Goal: Information Seeking & Learning: Learn about a topic

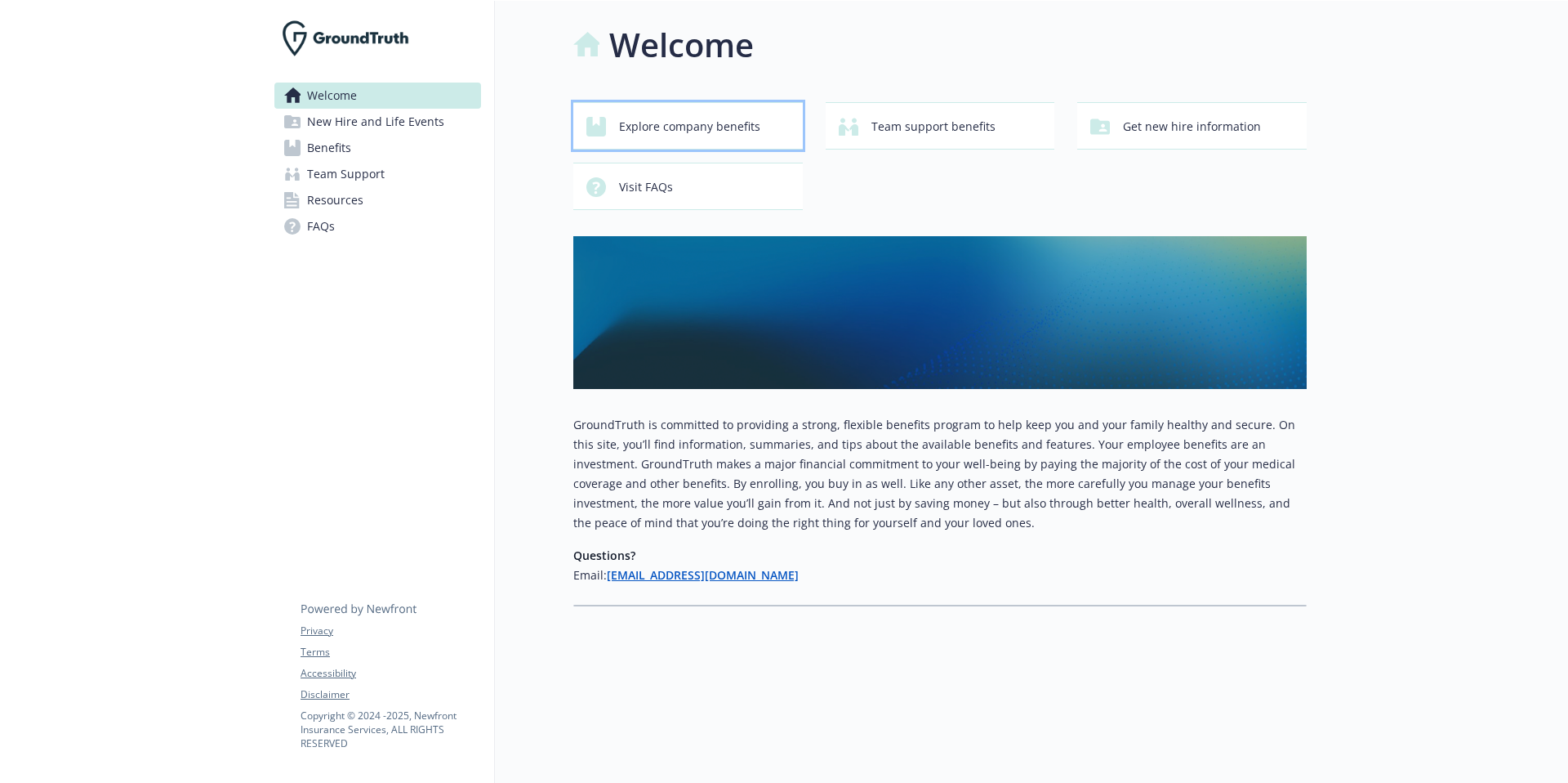
click at [699, 126] on span "Explore company benefits" at bounding box center [690, 126] width 142 height 31
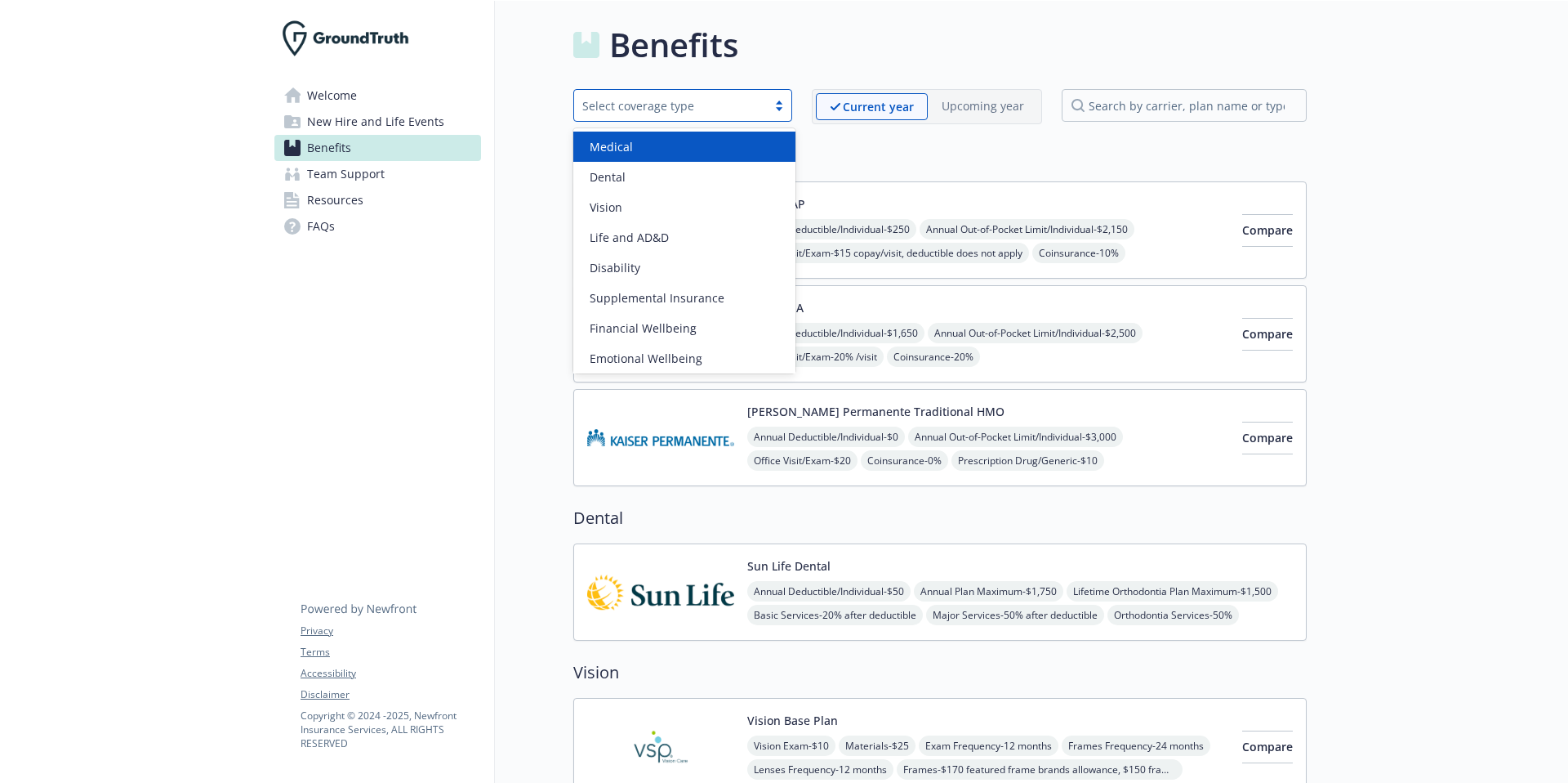
click at [673, 109] on div "Select coverage type" at bounding box center [670, 105] width 176 height 17
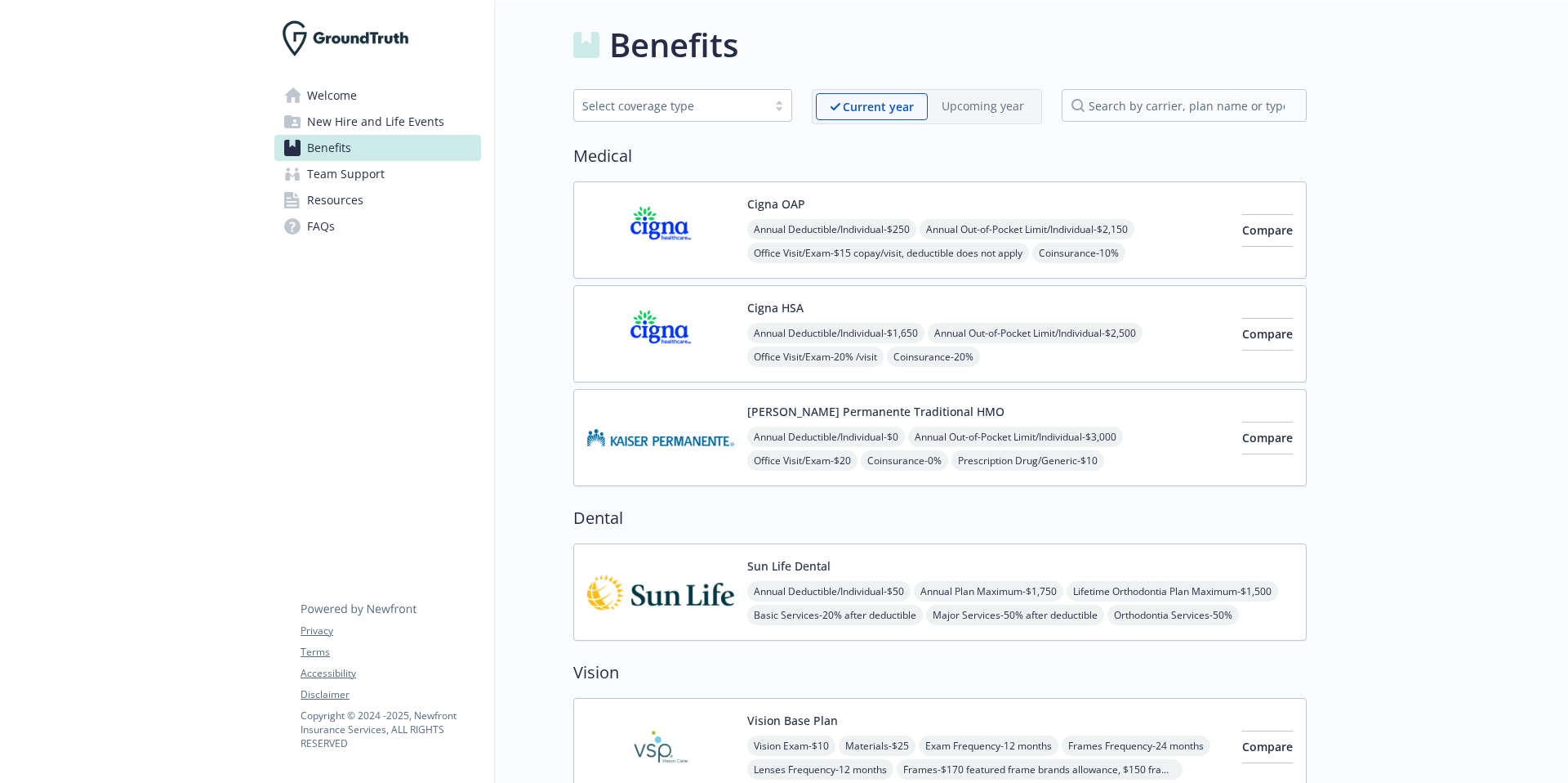
click at [871, 157] on h2 "Medical" at bounding box center [940, 157] width 734 height 25
click at [1219, 104] on input "search by carrier, plan name or type" at bounding box center [1184, 104] width 245 height 32
click at [427, 117] on span "New Hire and Life Events" at bounding box center [376, 122] width 138 height 27
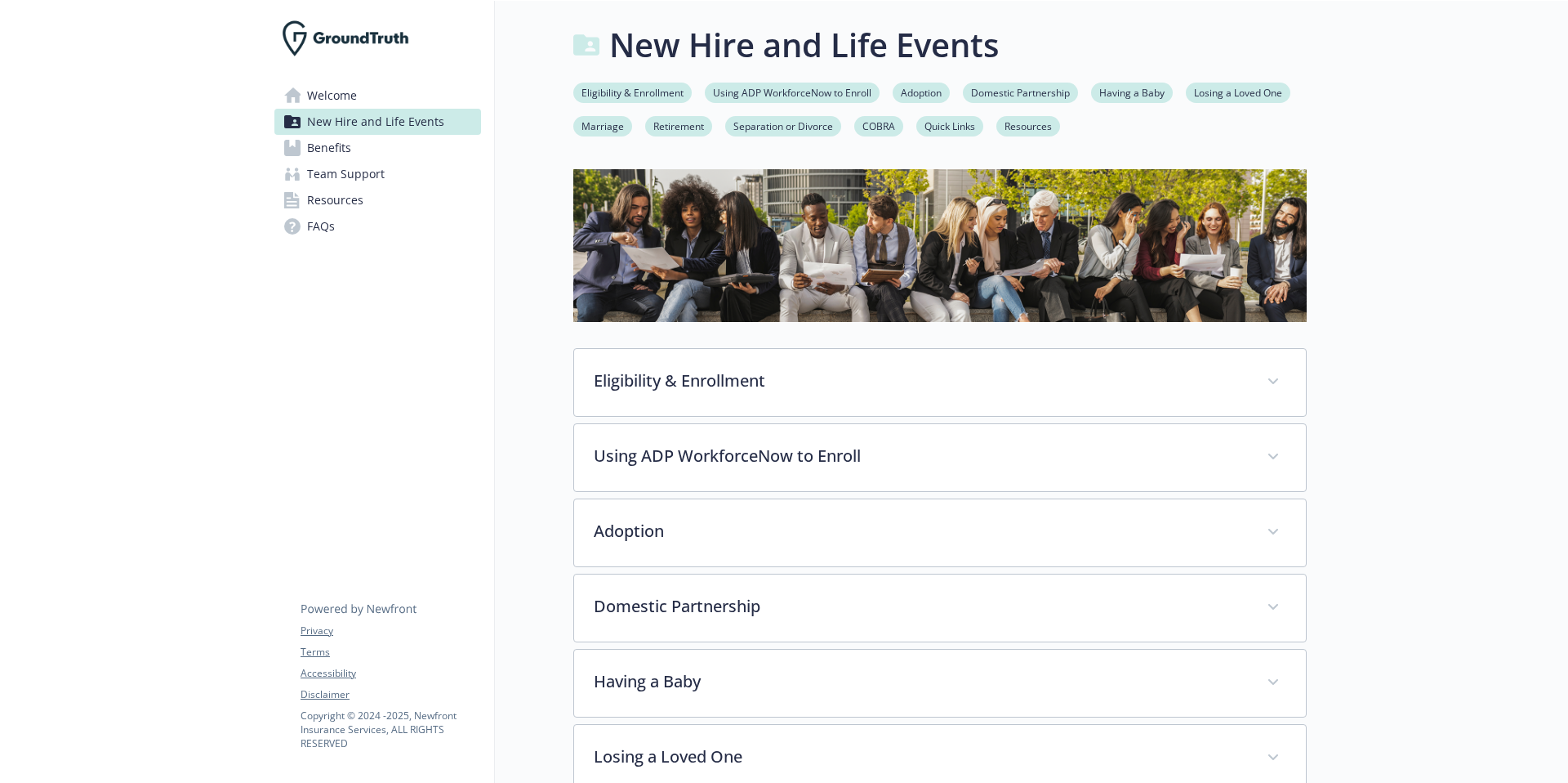
click at [332, 77] on div "Welcome New Hire and Life Events Benefits Team Support Resources FAQs Privacy T…" at bounding box center [378, 136] width 233 height 271
click at [343, 98] on span "Welcome" at bounding box center [332, 96] width 50 height 27
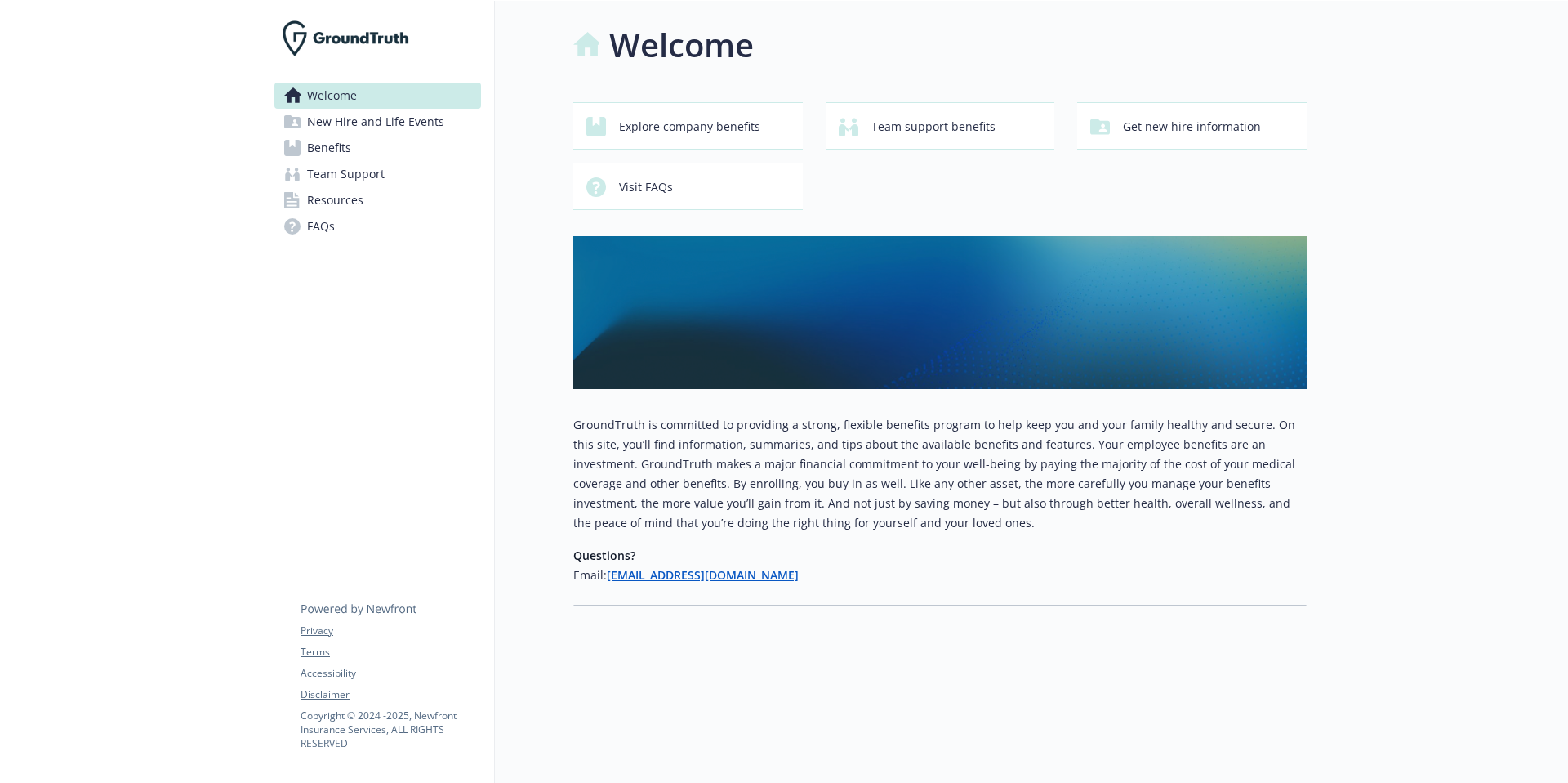
click at [683, 437] on p "GroundTruth is committed to providing a strong, flexible benefits program to he…" at bounding box center [940, 474] width 734 height 118
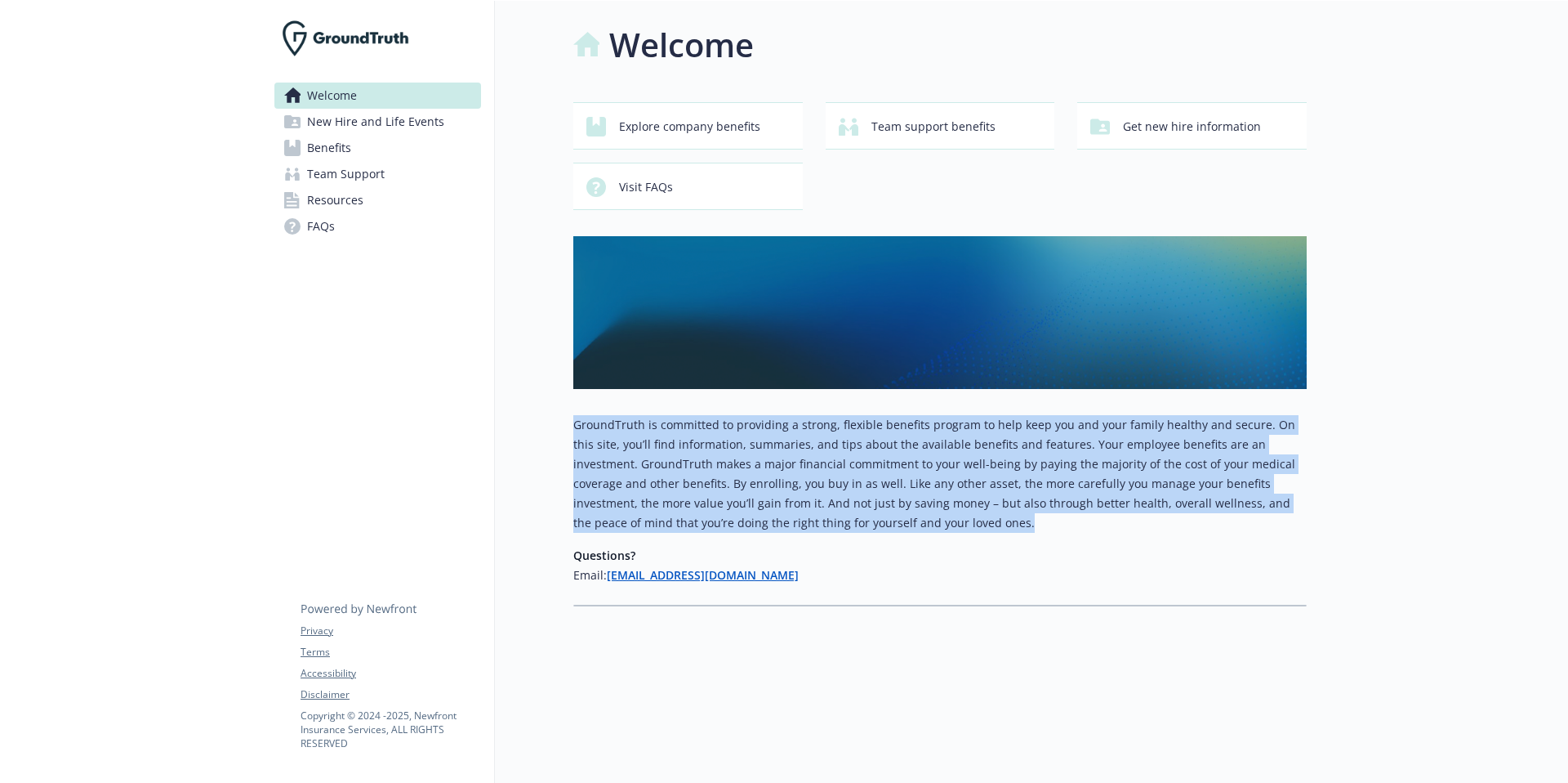
click at [683, 437] on p "GroundTruth is committed to providing a strong, flexible benefits program to he…" at bounding box center [940, 474] width 734 height 118
click at [653, 439] on p "GroundTruth is committed to providing a strong, flexible benefits program to he…" at bounding box center [940, 474] width 734 height 118
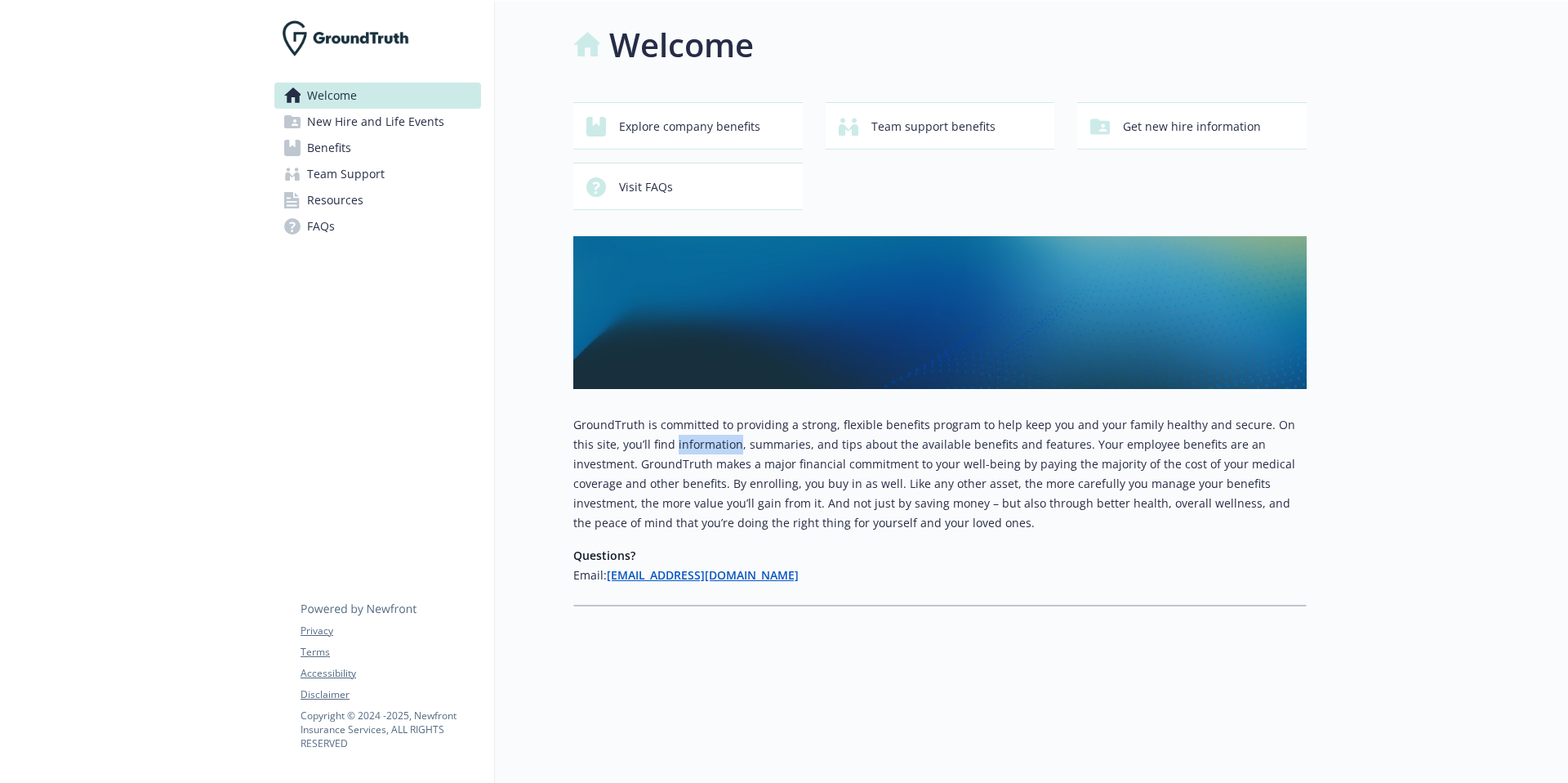
click at [653, 439] on p "GroundTruth is committed to providing a strong, flexible benefits program to he…" at bounding box center [940, 474] width 734 height 118
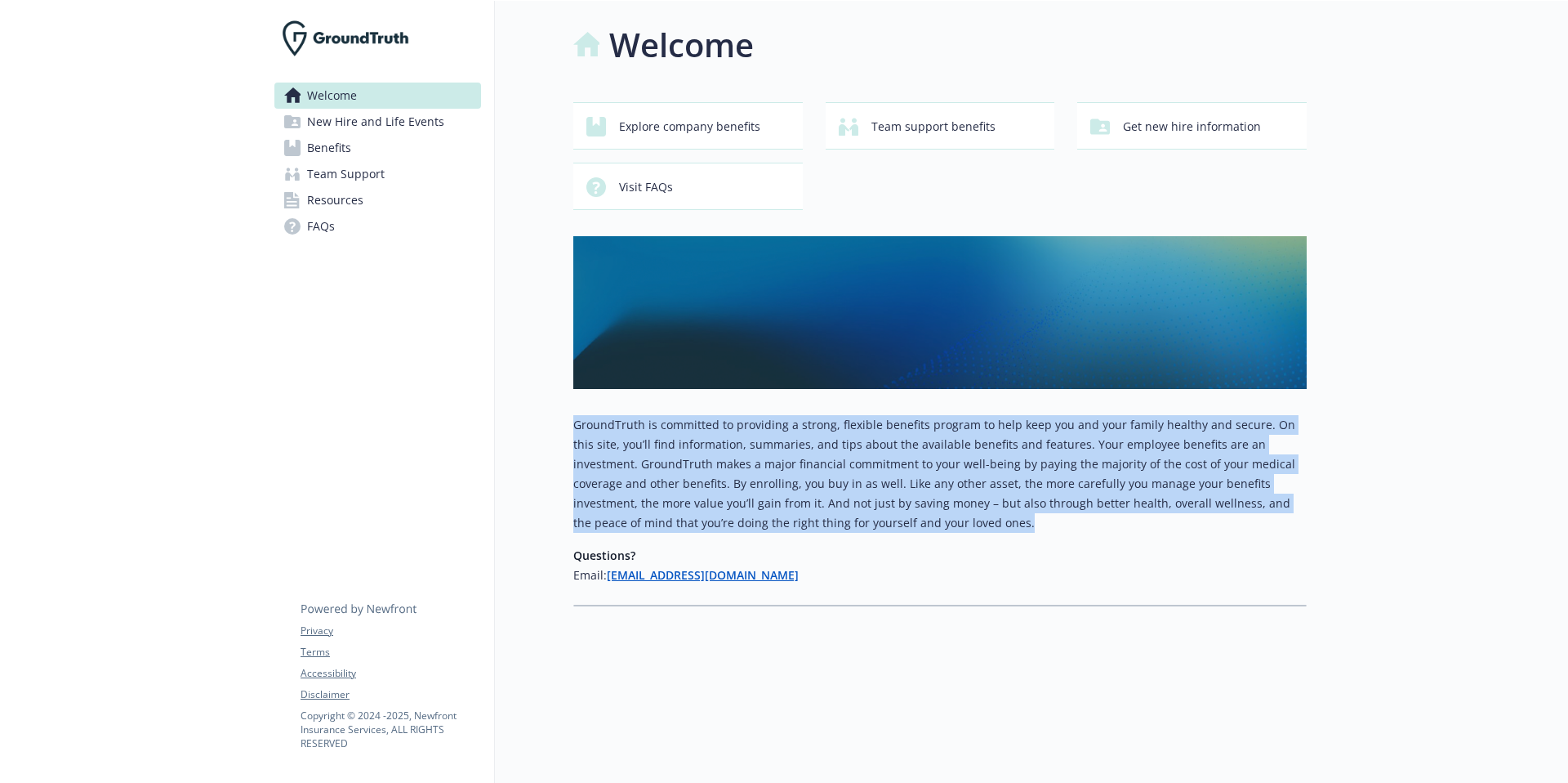
click at [653, 439] on p "GroundTruth is committed to providing a strong, flexible benefits program to he…" at bounding box center [940, 474] width 734 height 118
click at [627, 188] on span "Visit FAQs" at bounding box center [646, 186] width 54 height 31
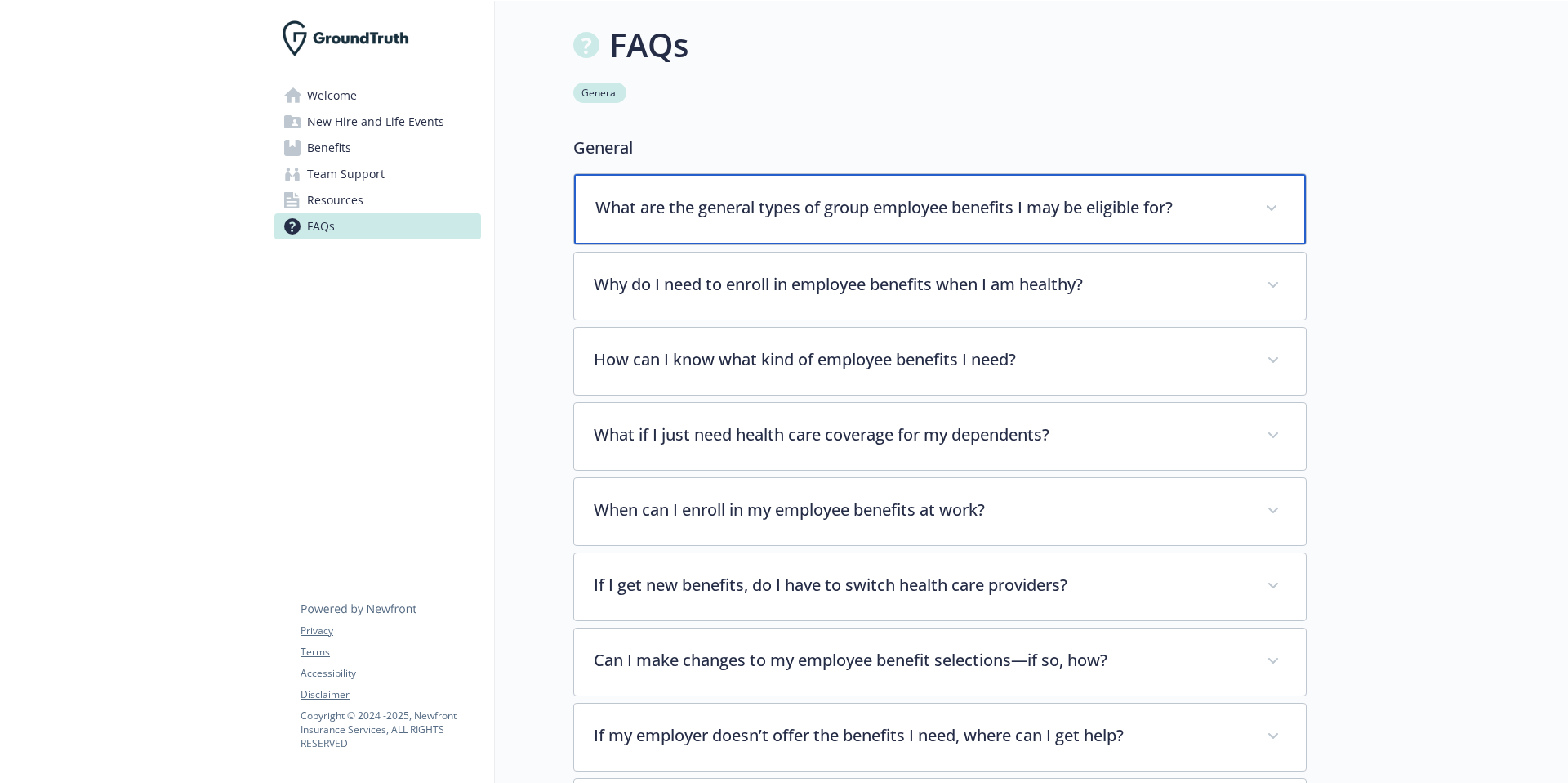
click at [849, 183] on div "What are the general types of group employee benefits I may be eligible for?" at bounding box center [940, 209] width 732 height 70
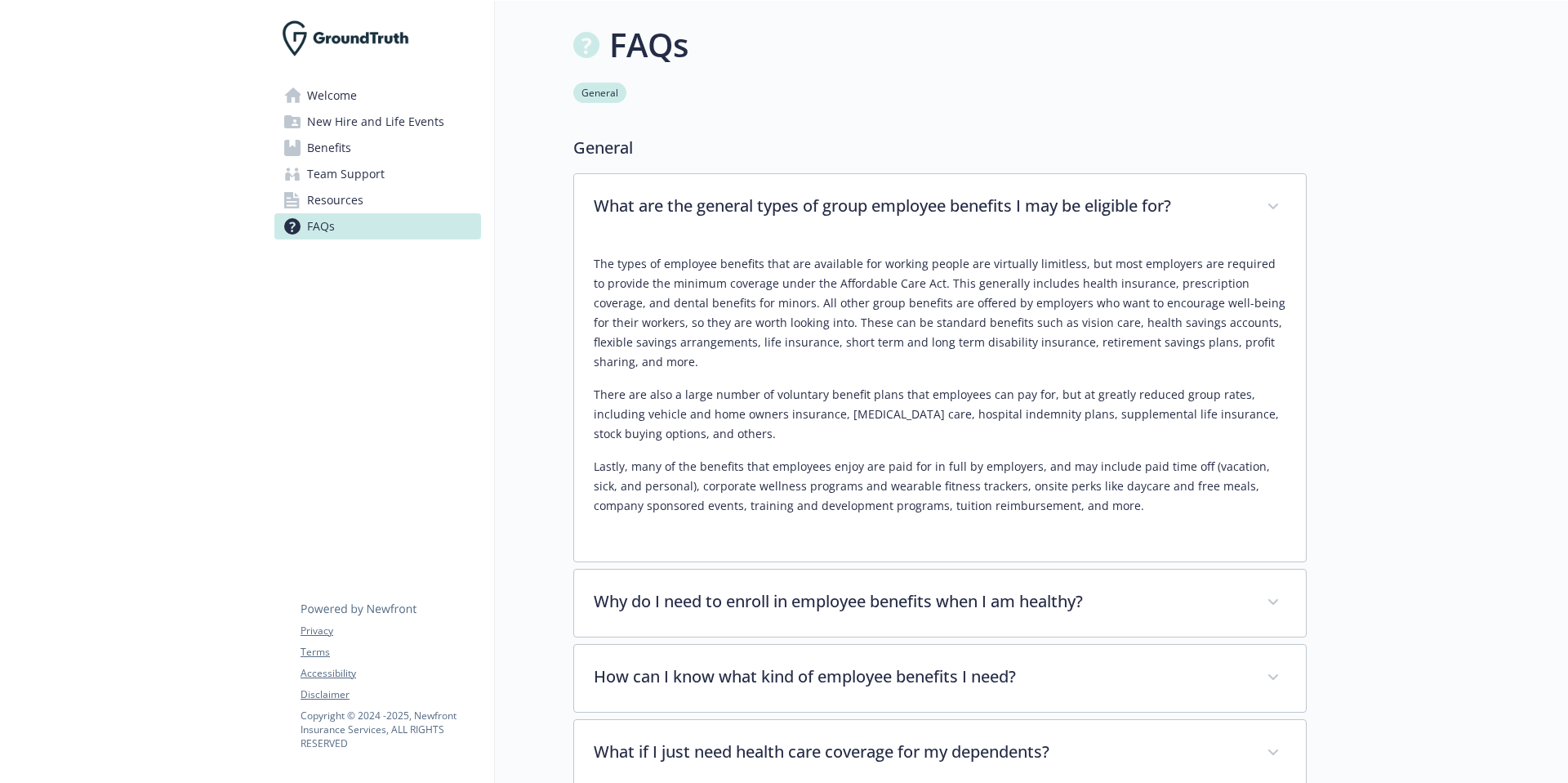
click at [689, 288] on p "The types of employee benefits that are available for working people are virtua…" at bounding box center [940, 313] width 692 height 118
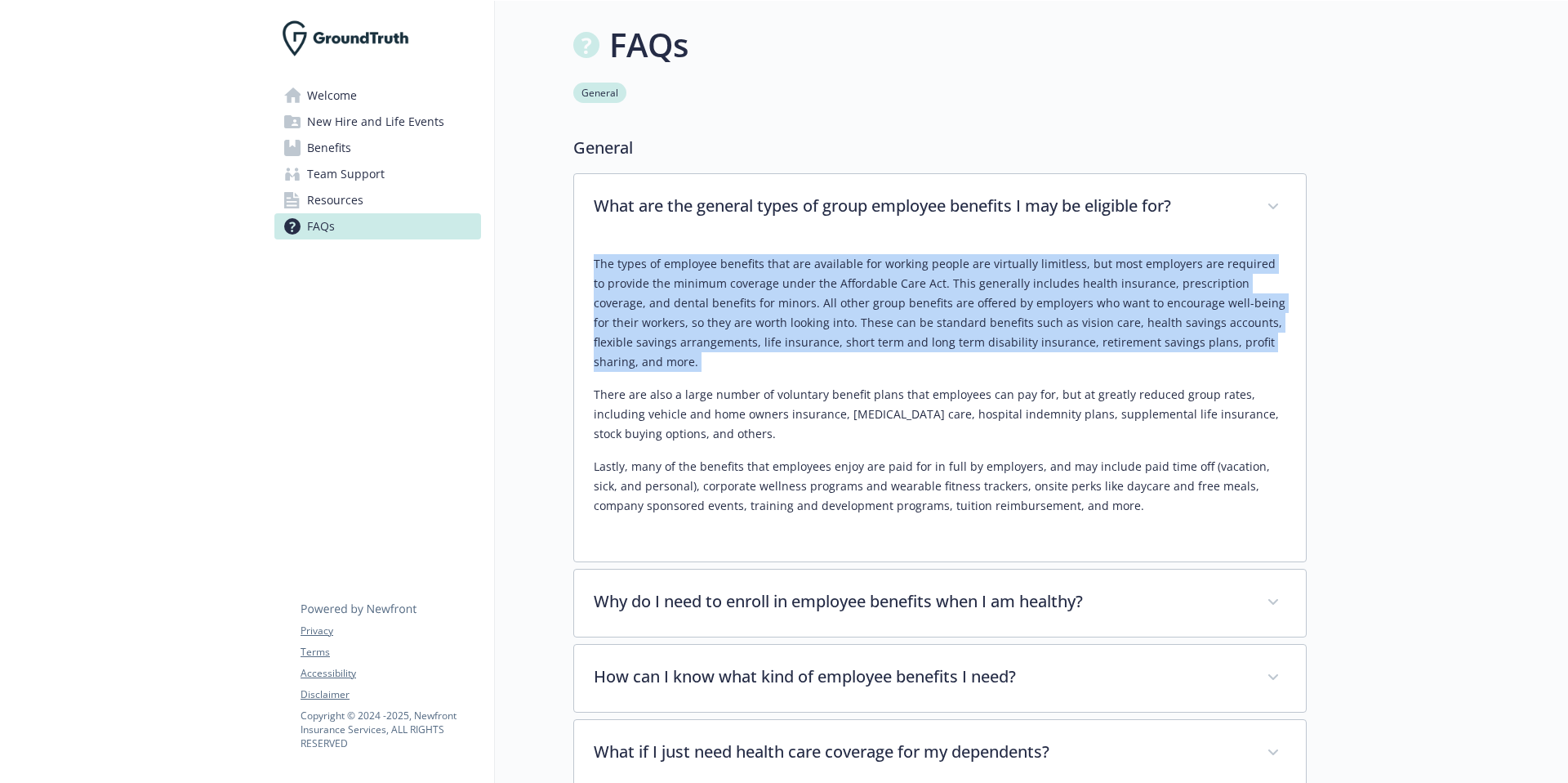
click at [689, 288] on p "The types of employee benefits that are available for working people are virtua…" at bounding box center [940, 313] width 692 height 118
click at [359, 91] on link "Welcome" at bounding box center [377, 96] width 206 height 27
